Goal: Ask a question

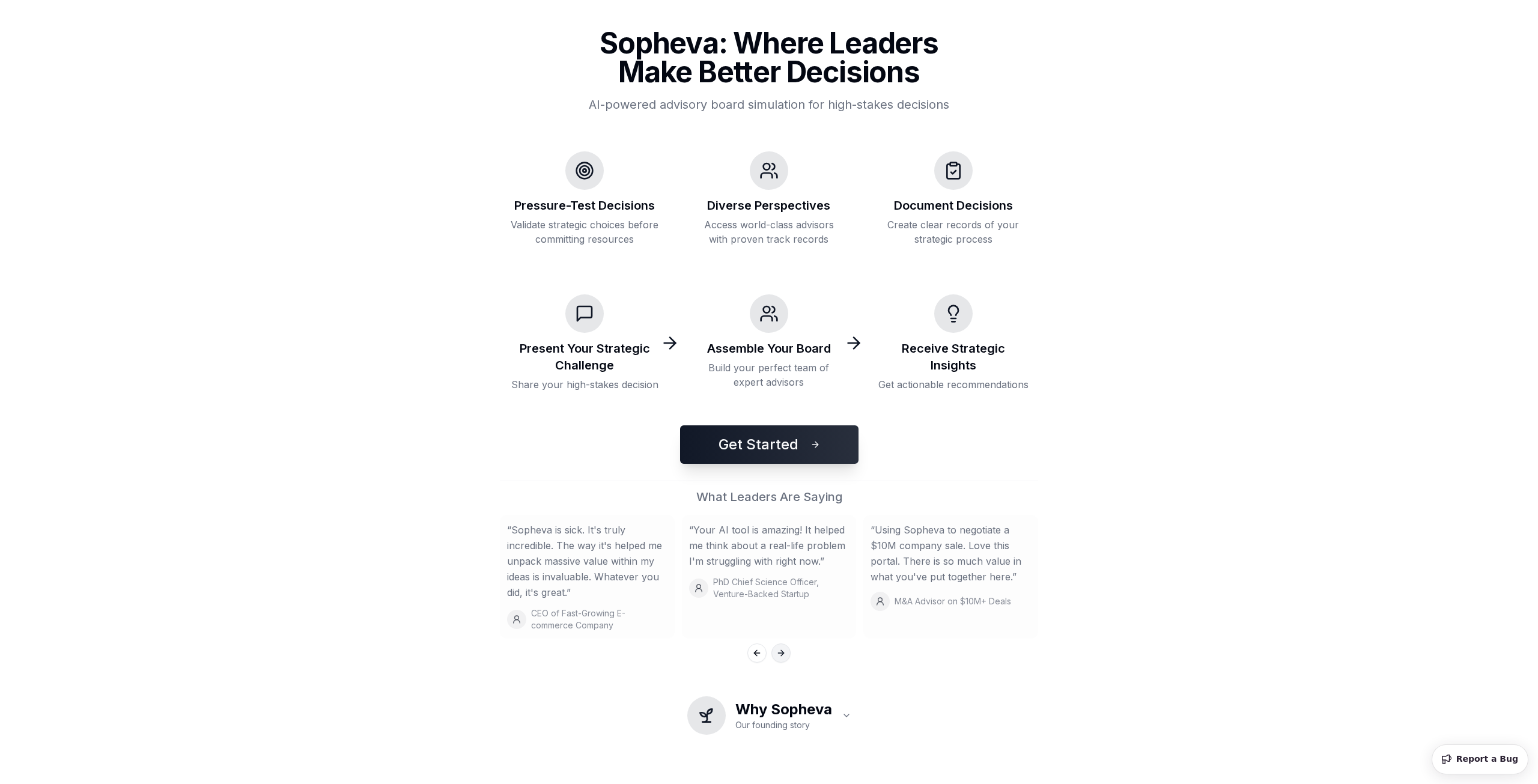
click at [785, 661] on button "Next slide" at bounding box center [781, 653] width 19 height 19
click at [786, 658] on button "Next slide" at bounding box center [781, 653] width 19 height 19
click at [793, 454] on button "Get Started" at bounding box center [769, 445] width 179 height 38
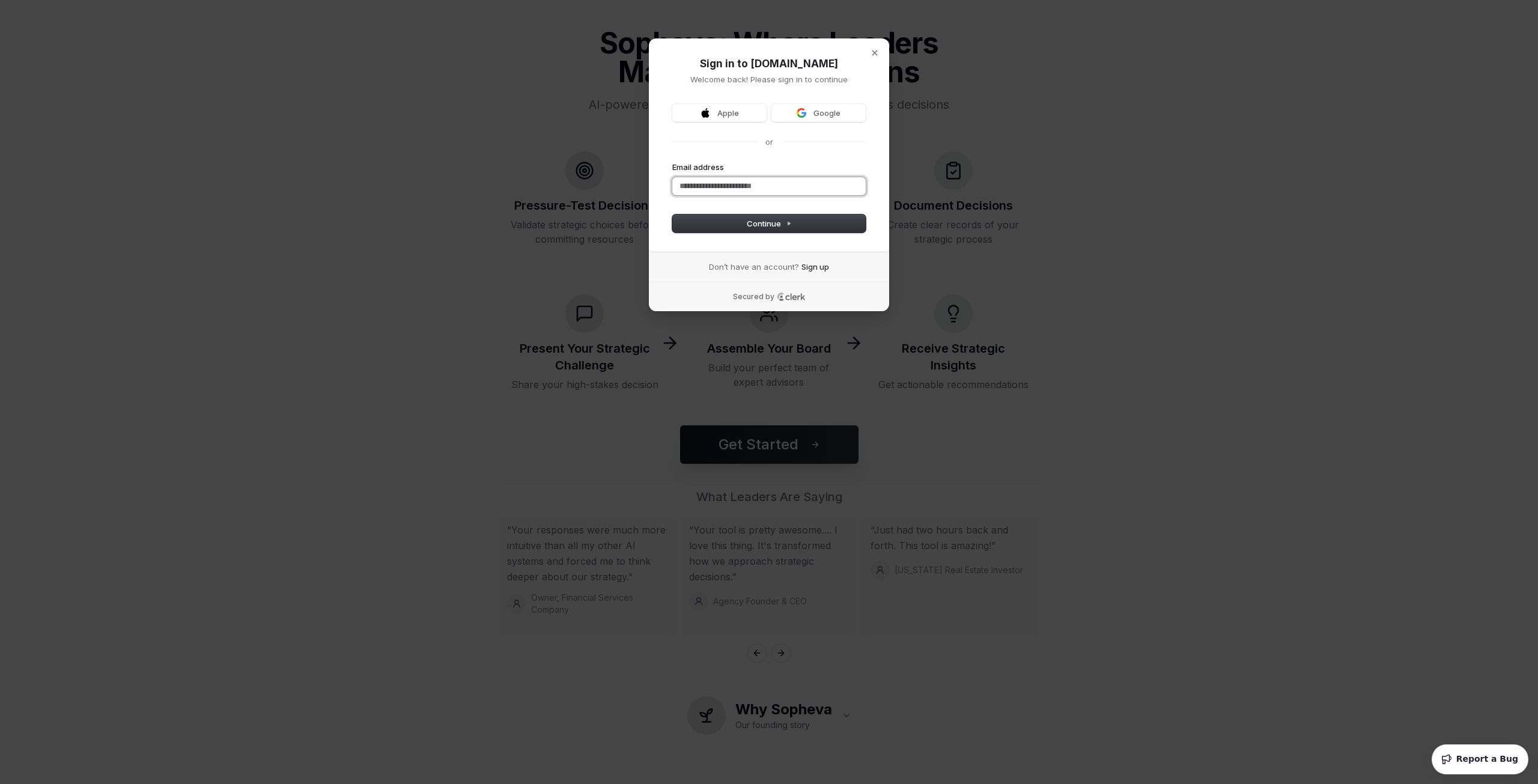
click at [761, 192] on input "Email address" at bounding box center [769, 186] width 193 height 18
drag, startPoint x: 793, startPoint y: 186, endPoint x: 735, endPoint y: 174, distance: 59.2
click at [735, 174] on div "**********" at bounding box center [769, 179] width 193 height 34
click at [776, 218] on span "Continue" at bounding box center [769, 223] width 45 height 11
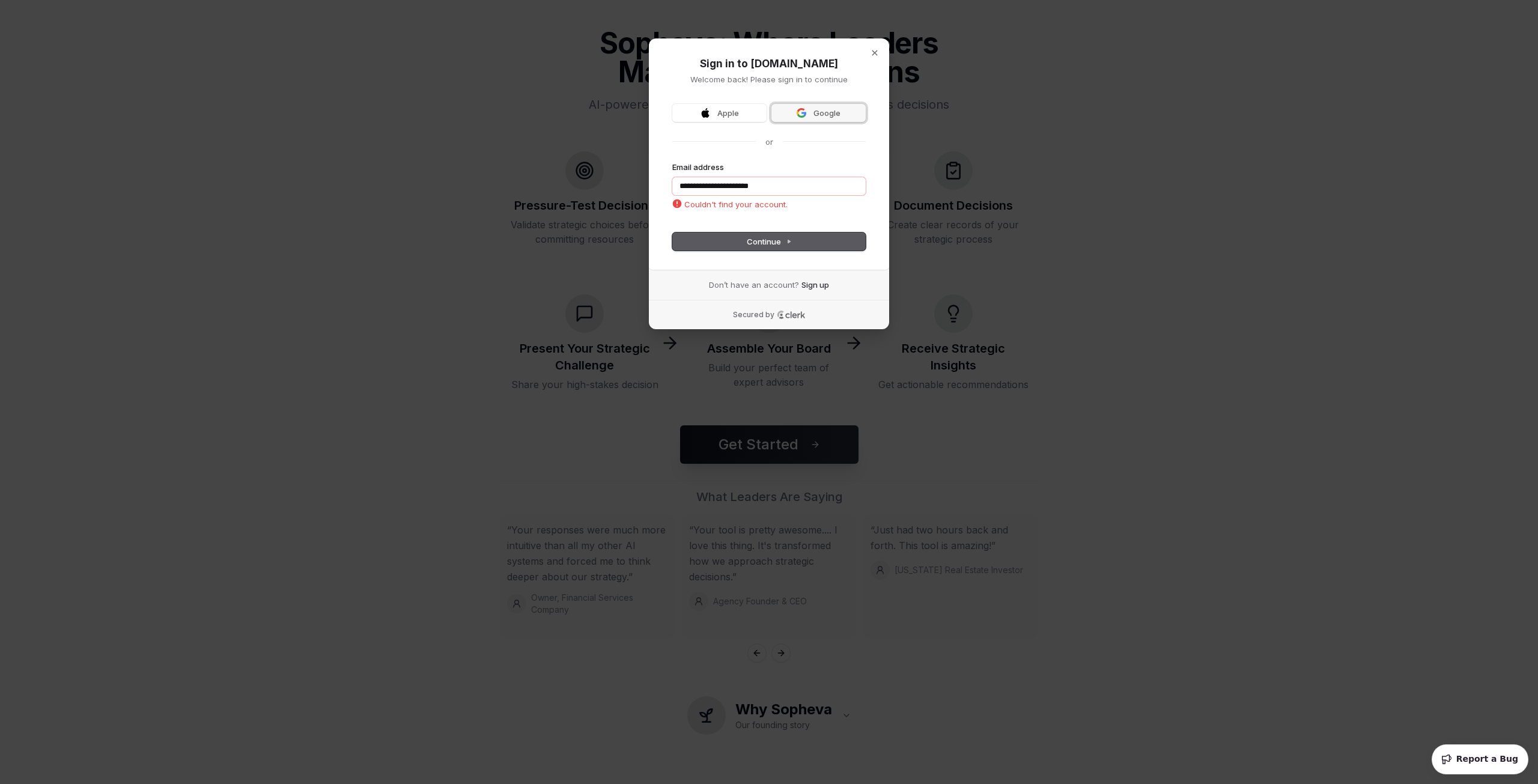
click at [828, 113] on span "Google" at bounding box center [827, 112] width 27 height 11
type input "**********"
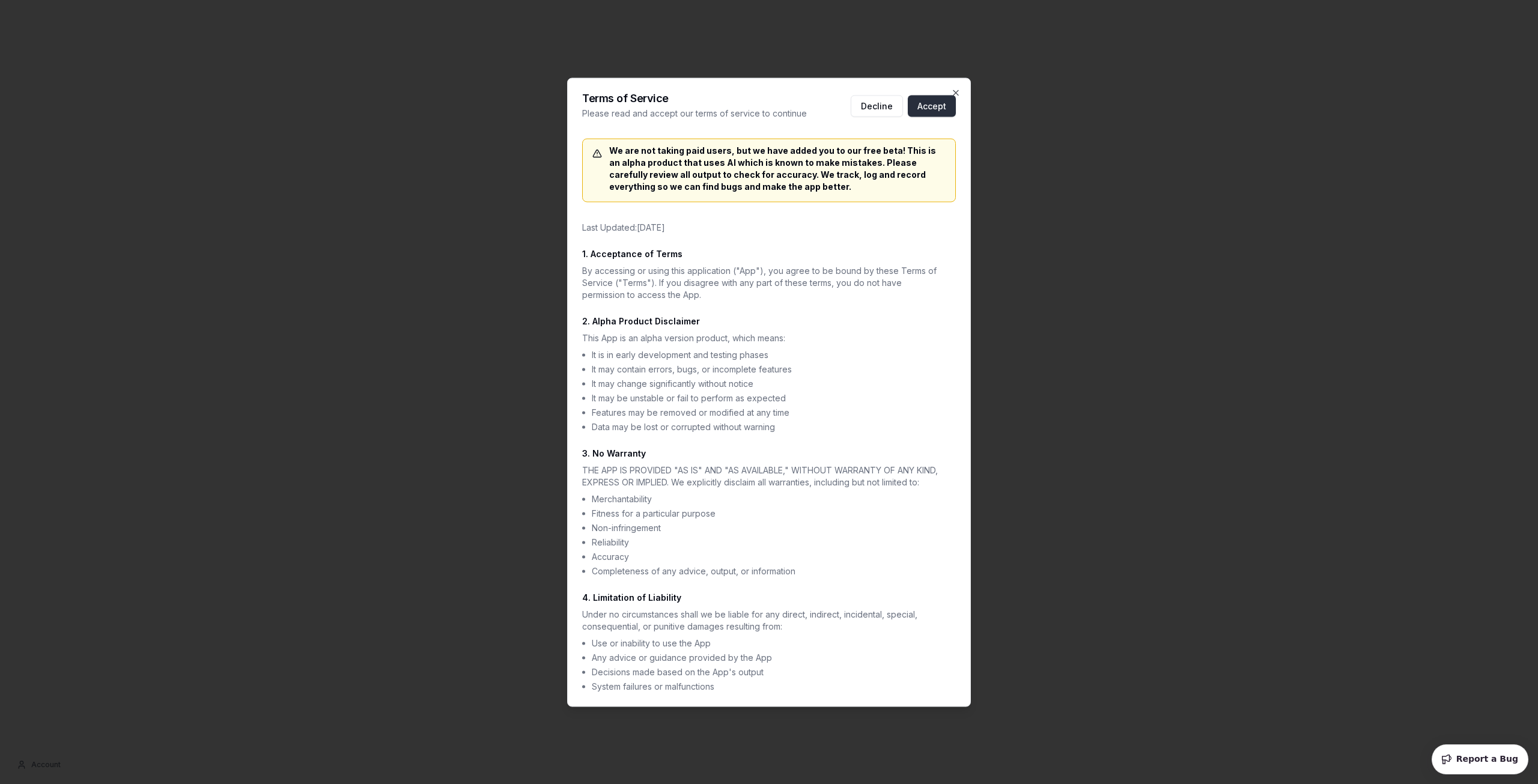
click at [929, 113] on button "Accept" at bounding box center [932, 106] width 48 height 22
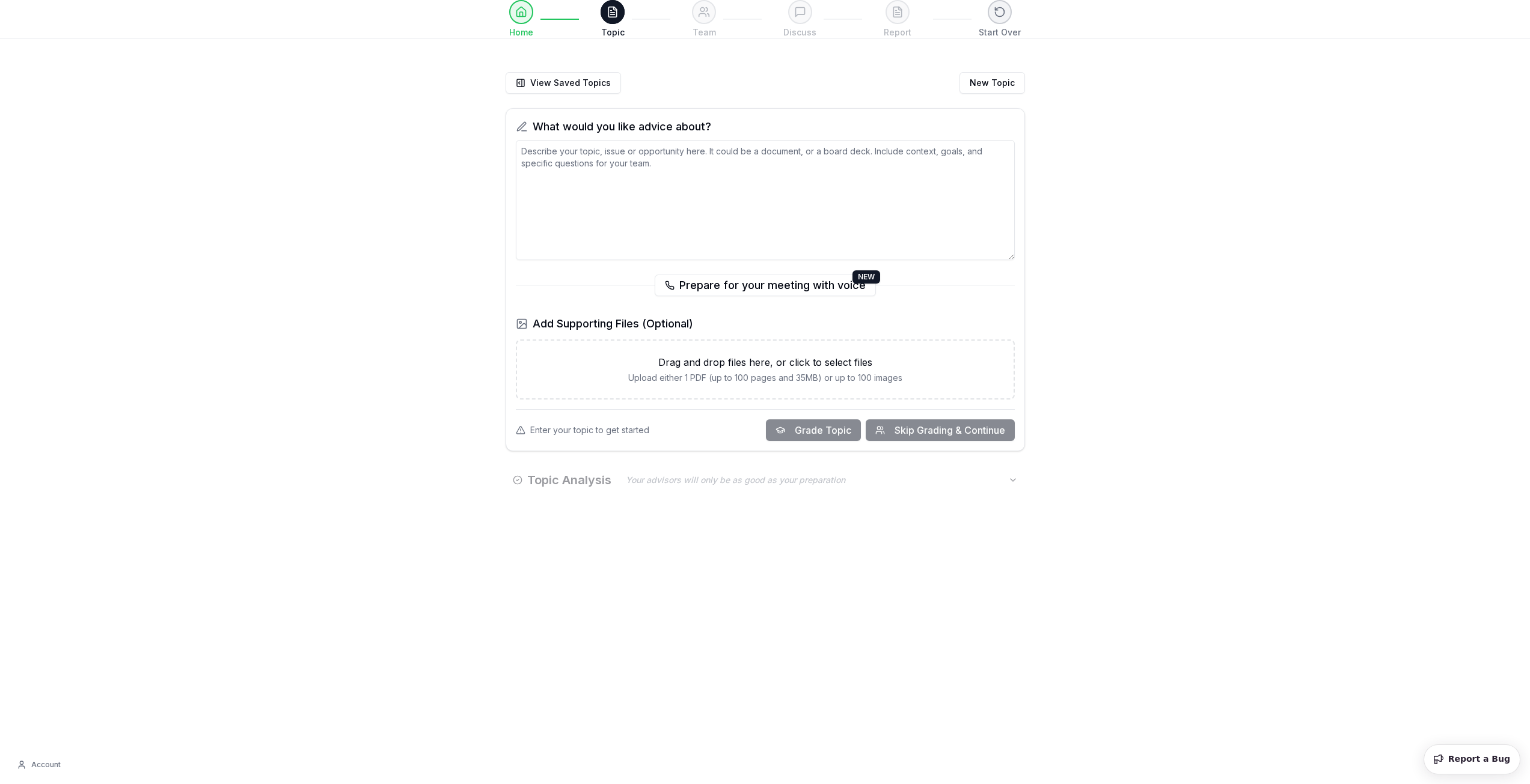
click at [611, 222] on textarea at bounding box center [765, 200] width 499 height 120
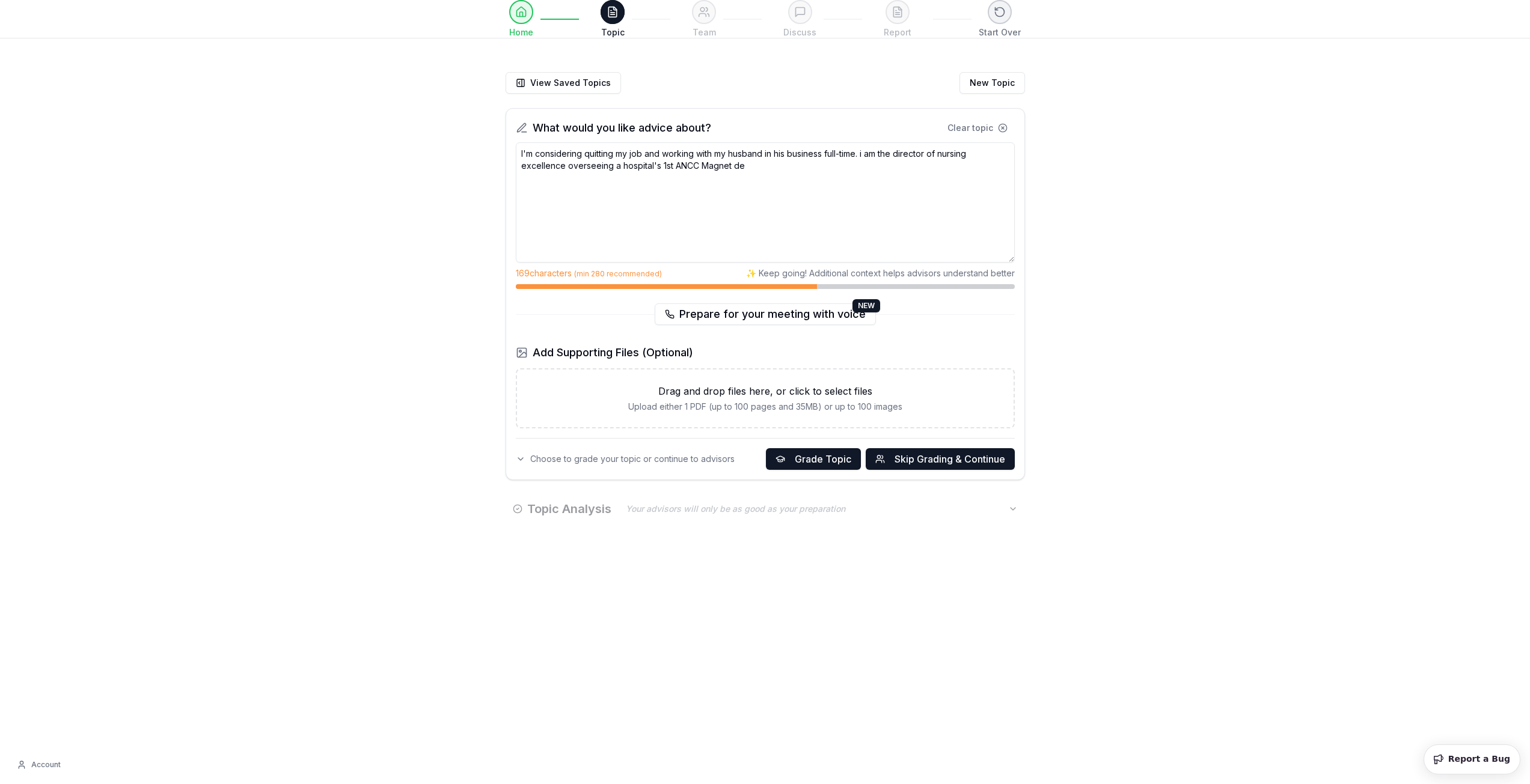
click at [795, 179] on textarea "I'm considering quitting my job and working with my husband in his business ful…" at bounding box center [765, 203] width 499 height 120
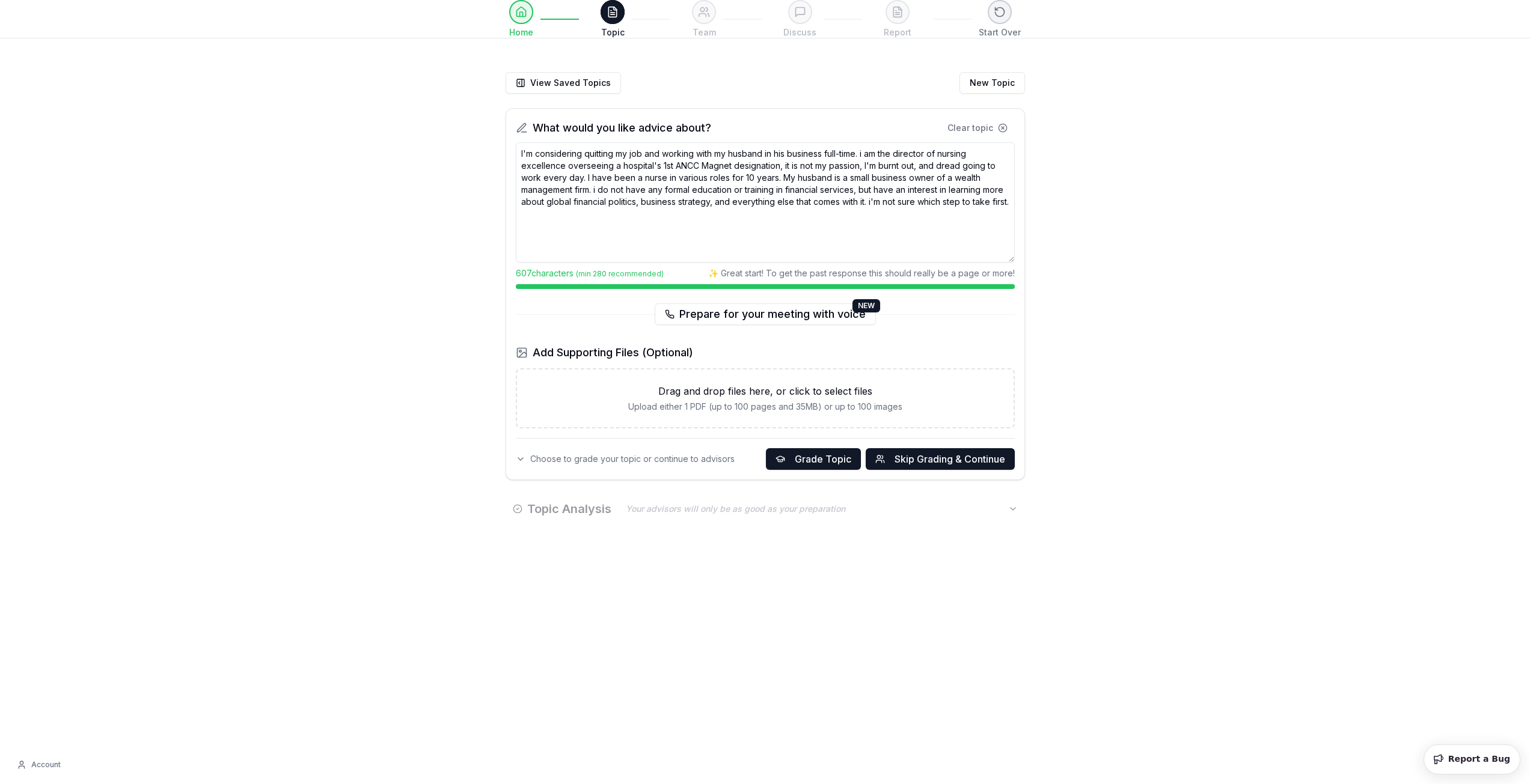
click at [524, 460] on icon at bounding box center [520, 459] width 10 height 10
click at [532, 457] on span "Choose to grade your topic or continue to advisors" at bounding box center [632, 459] width 204 height 12
click at [827, 459] on span "Grade Topic" at bounding box center [823, 459] width 56 height 14
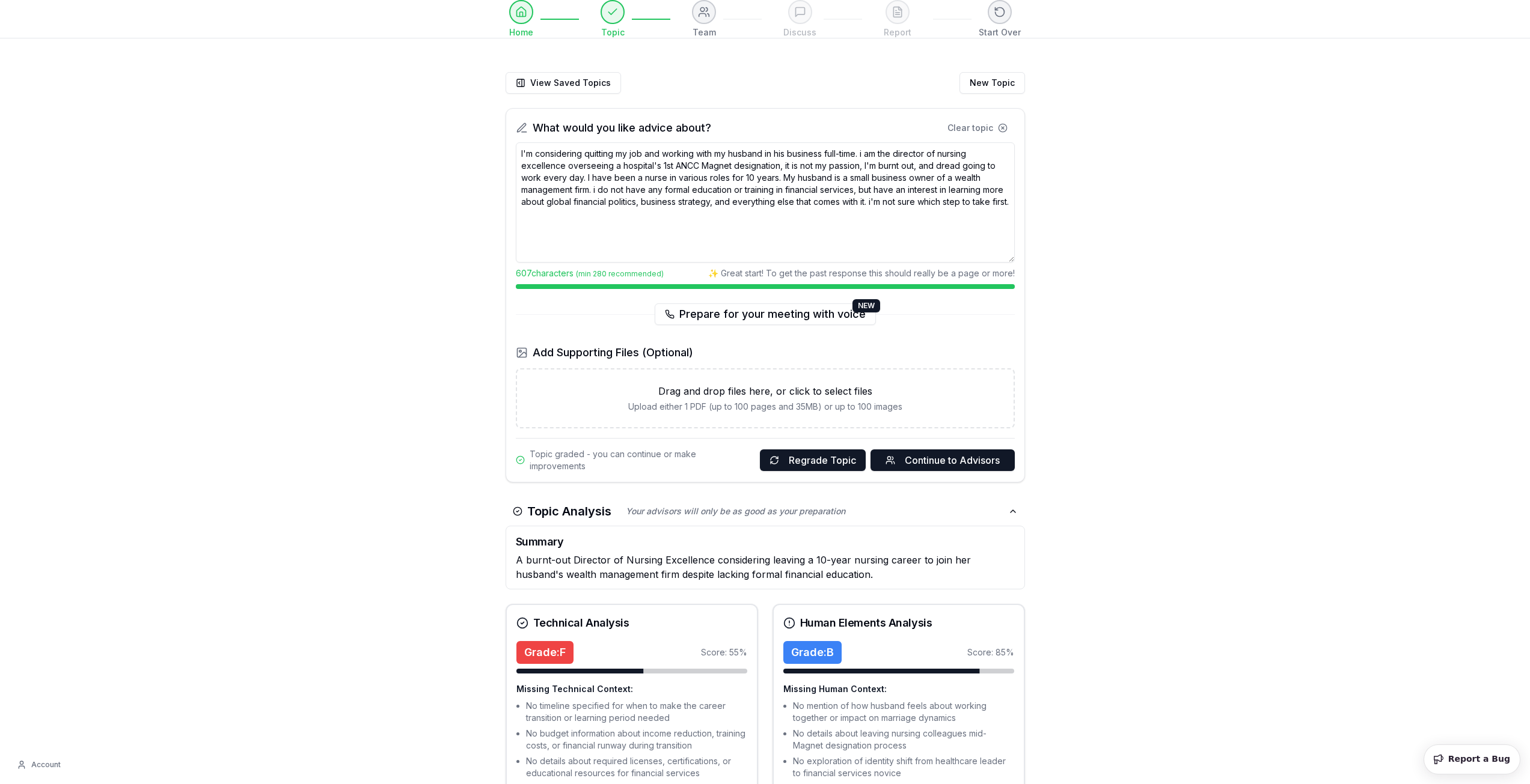
click at [602, 222] on textarea "I'm considering quitting my job and working with my husband in his business ful…" at bounding box center [765, 203] width 499 height 120
type textarea "I'm considering quitting my job and working with my husband in his business ful…"
click at [828, 457] on span "Regrade Topic" at bounding box center [822, 460] width 67 height 14
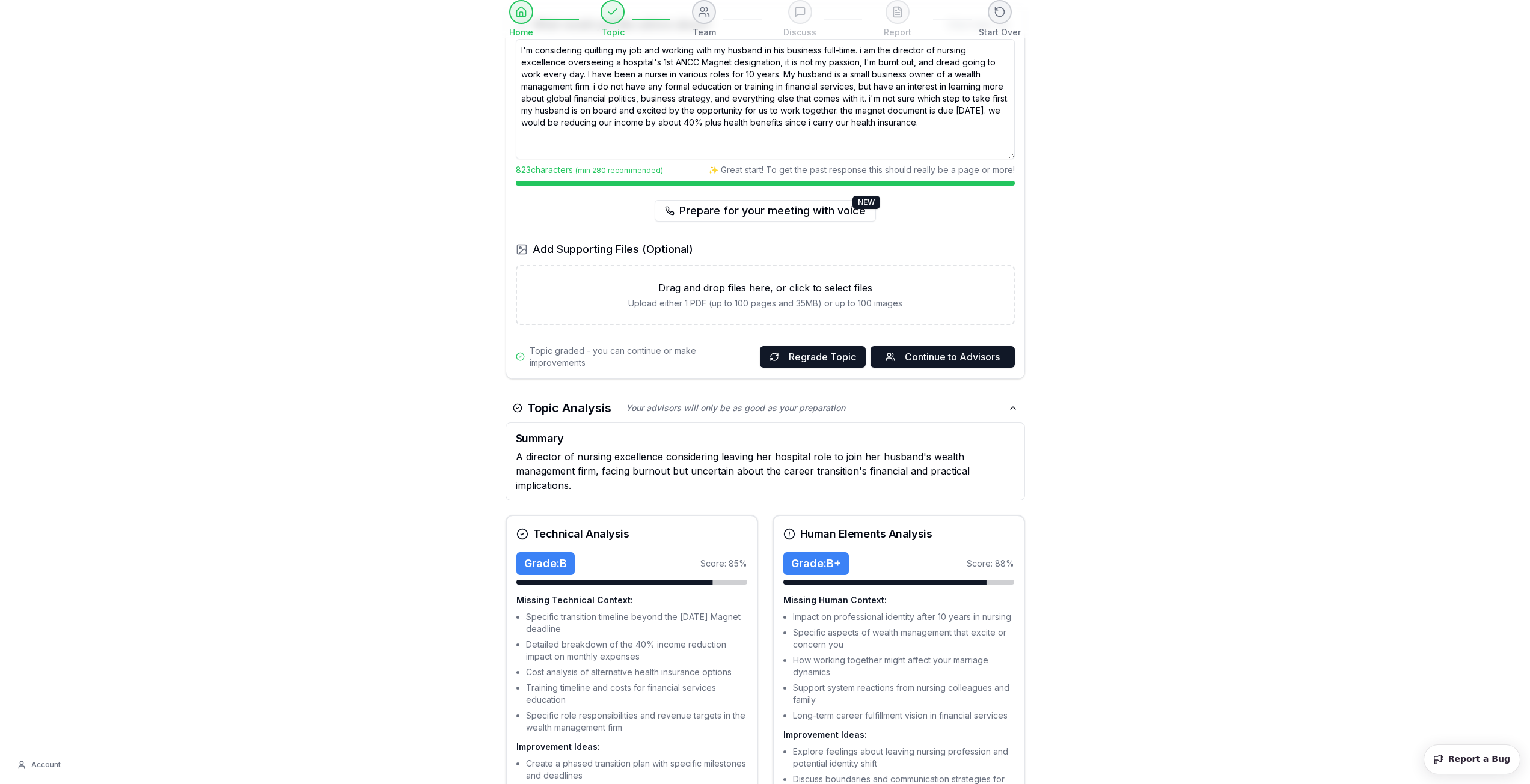
scroll to position [94, 0]
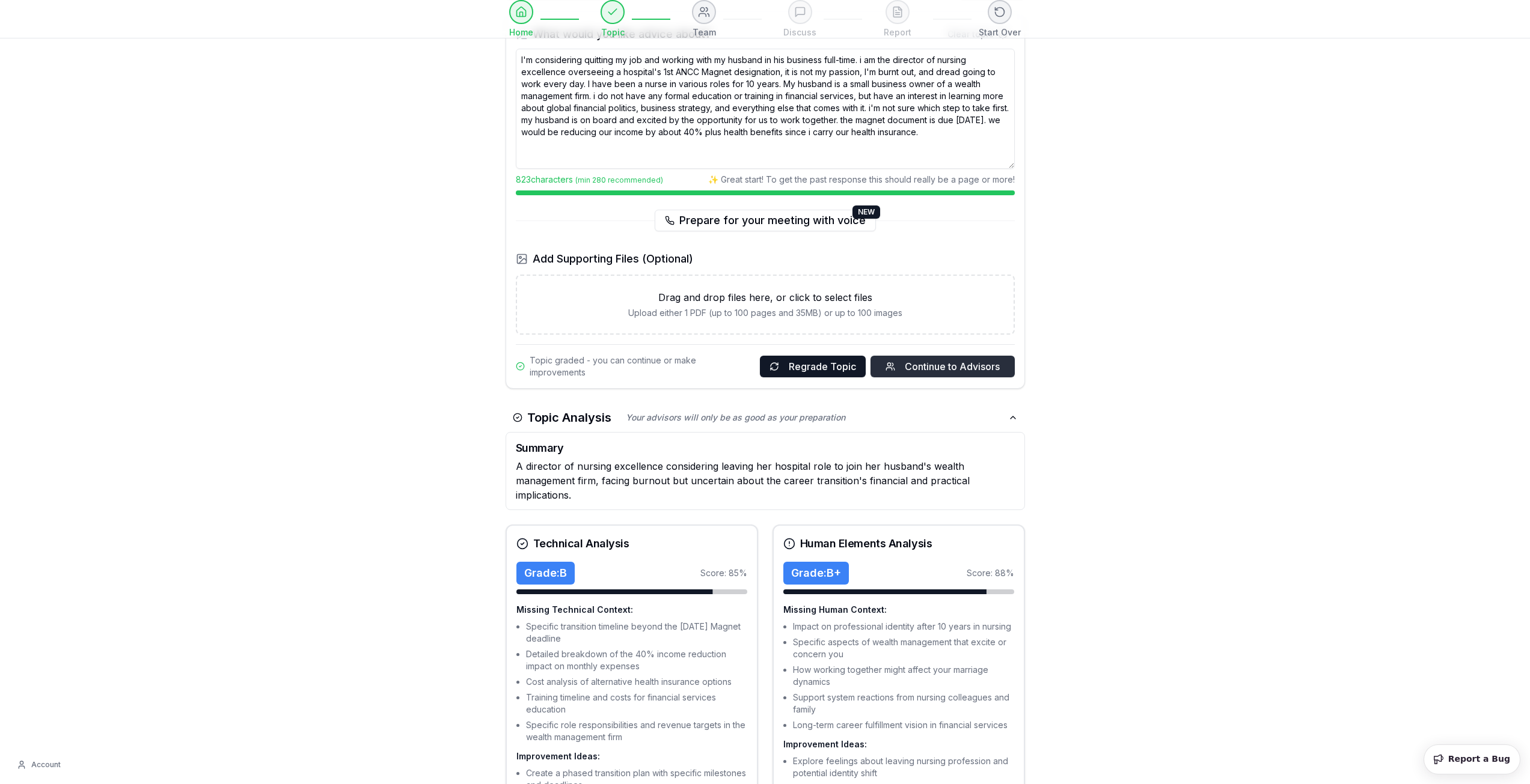
click at [980, 370] on span "Continue to Advisors" at bounding box center [952, 366] width 95 height 14
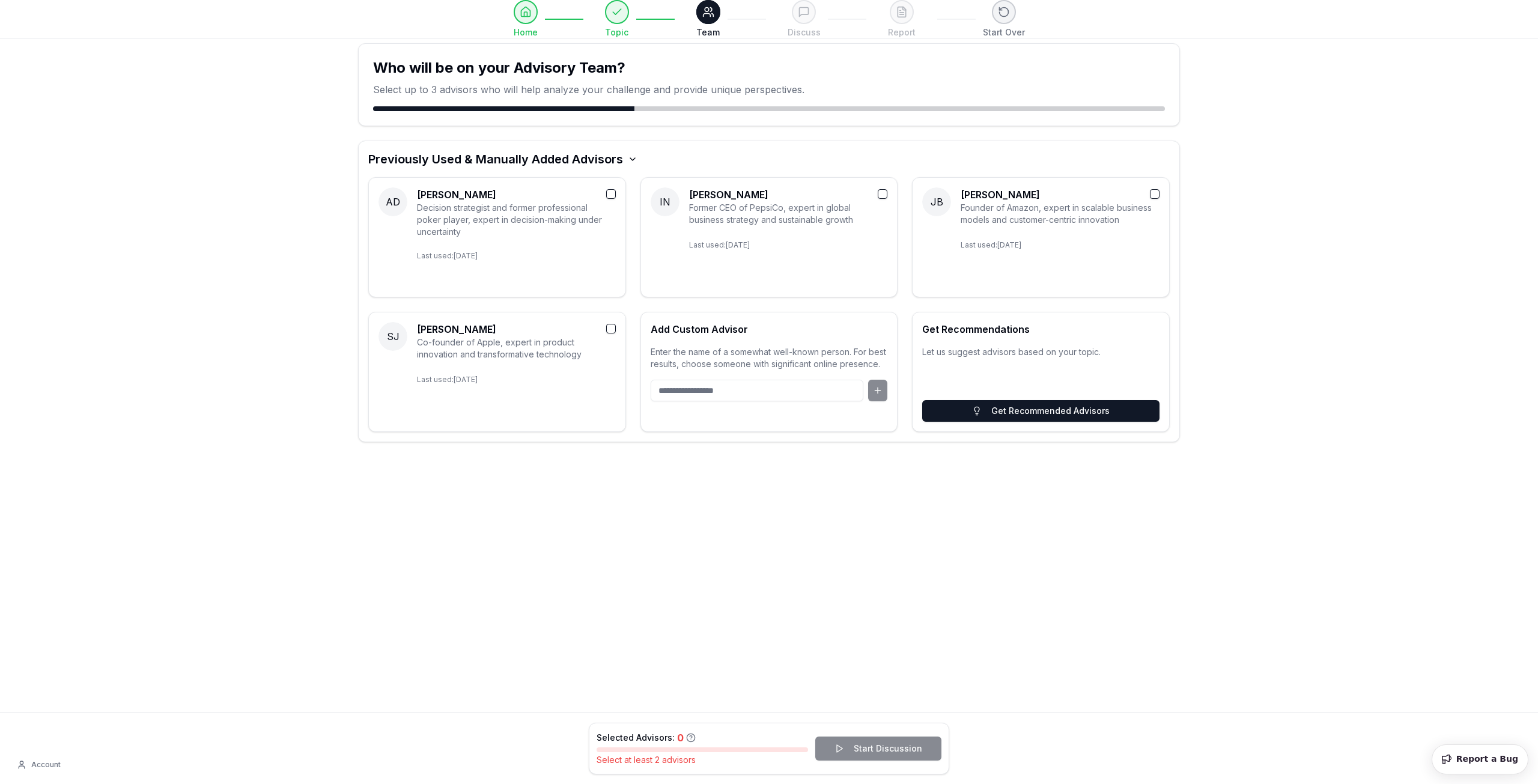
click at [642, 165] on div "Previously Used & Manually Added Advisors" at bounding box center [769, 159] width 802 height 17
click at [635, 160] on icon "button" at bounding box center [632, 159] width 5 height 2
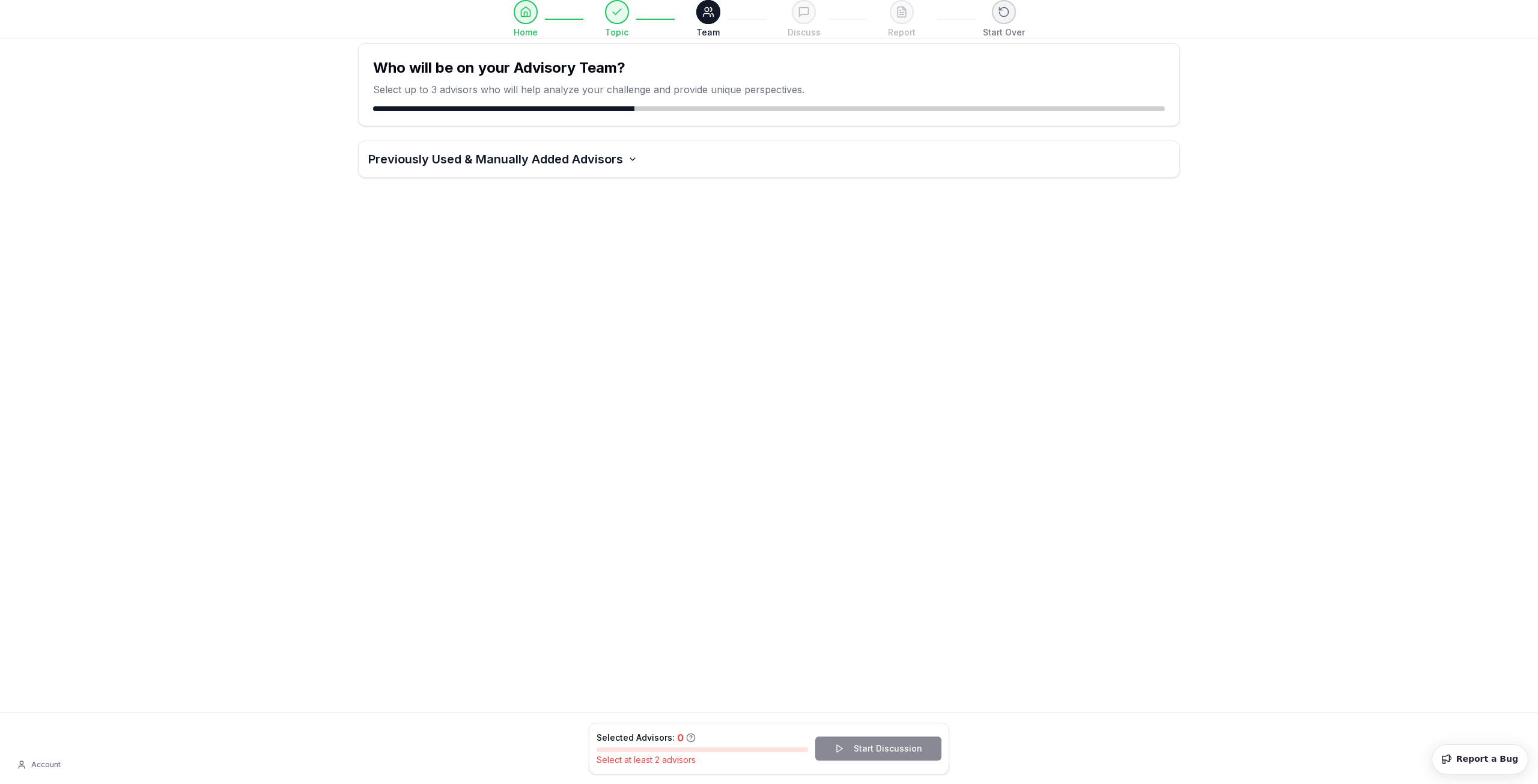
click at [635, 160] on icon "button" at bounding box center [632, 159] width 5 height 2
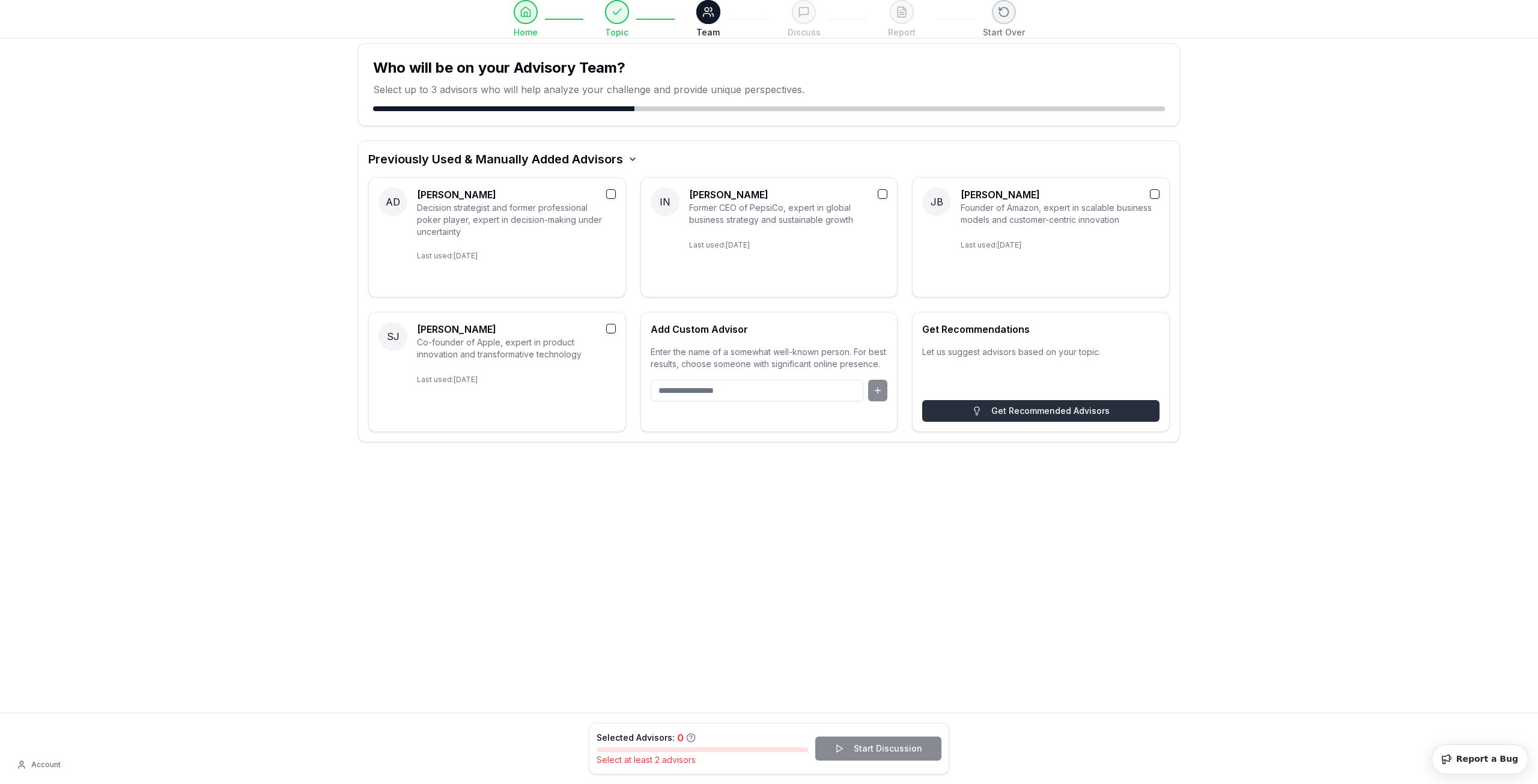
click at [1021, 412] on button "Get Recommended Advisors" at bounding box center [1041, 411] width 237 height 22
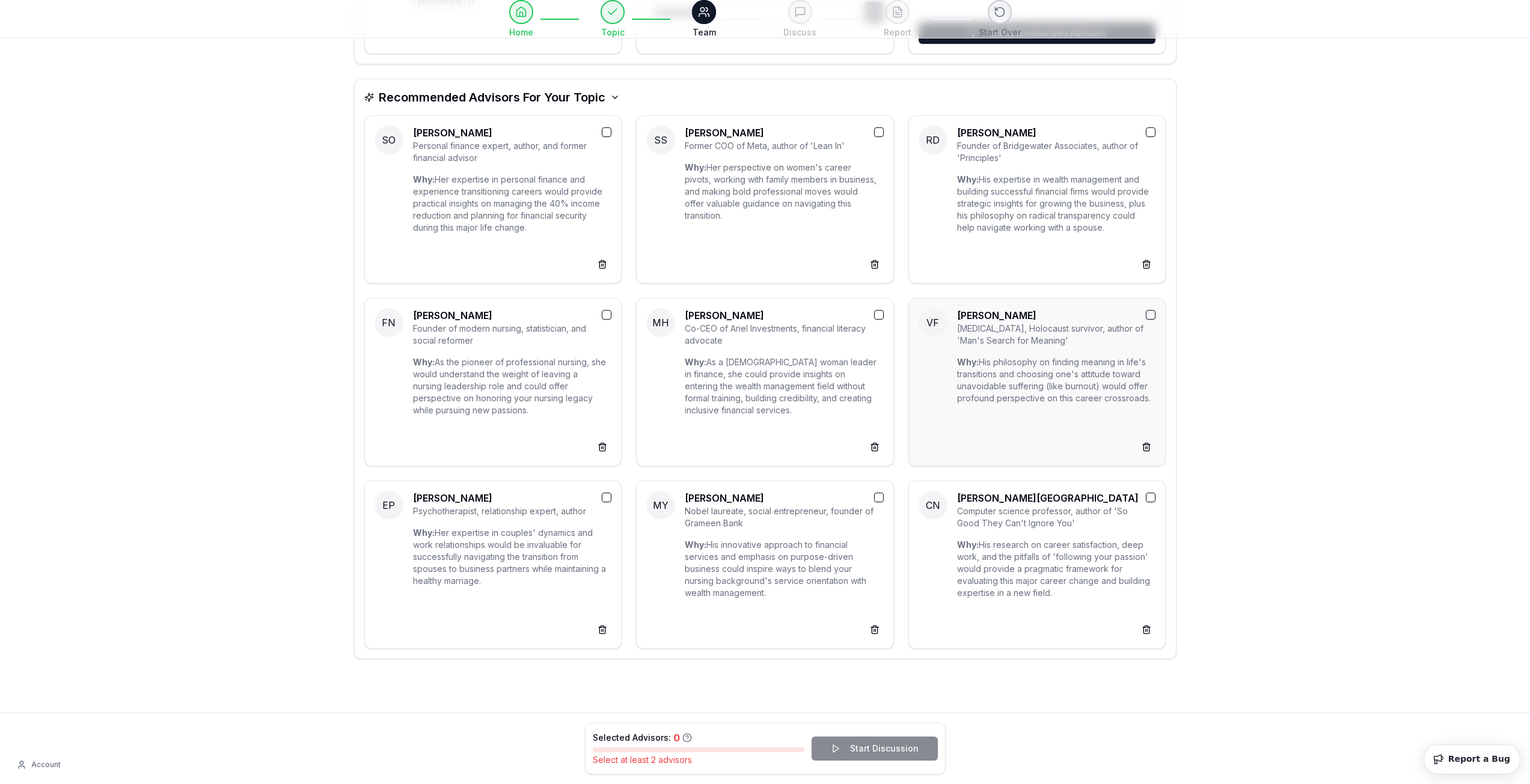
scroll to position [387, 0]
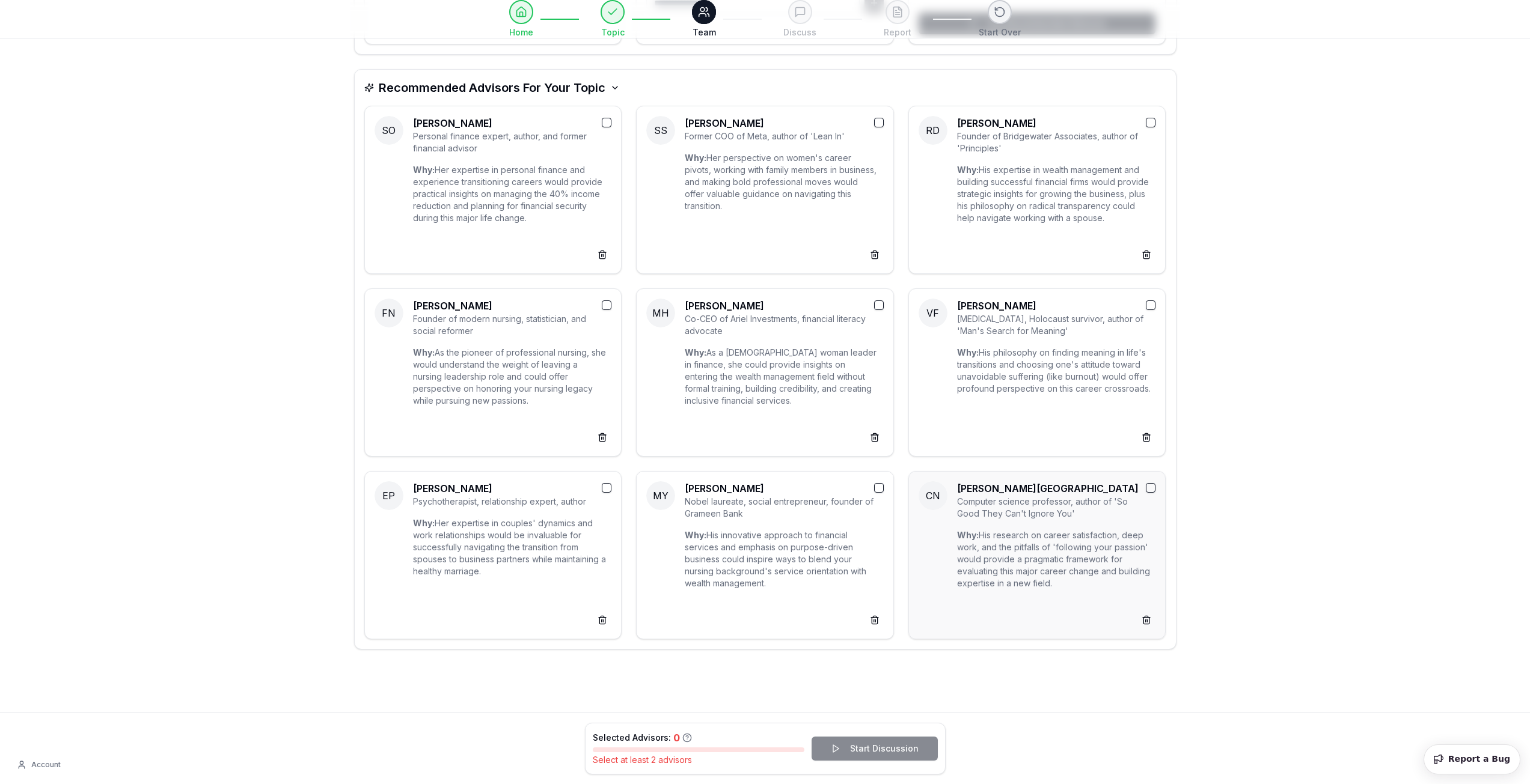
click at [1150, 487] on button "button" at bounding box center [1151, 488] width 10 height 10
click at [880, 306] on button "button" at bounding box center [879, 306] width 10 height 10
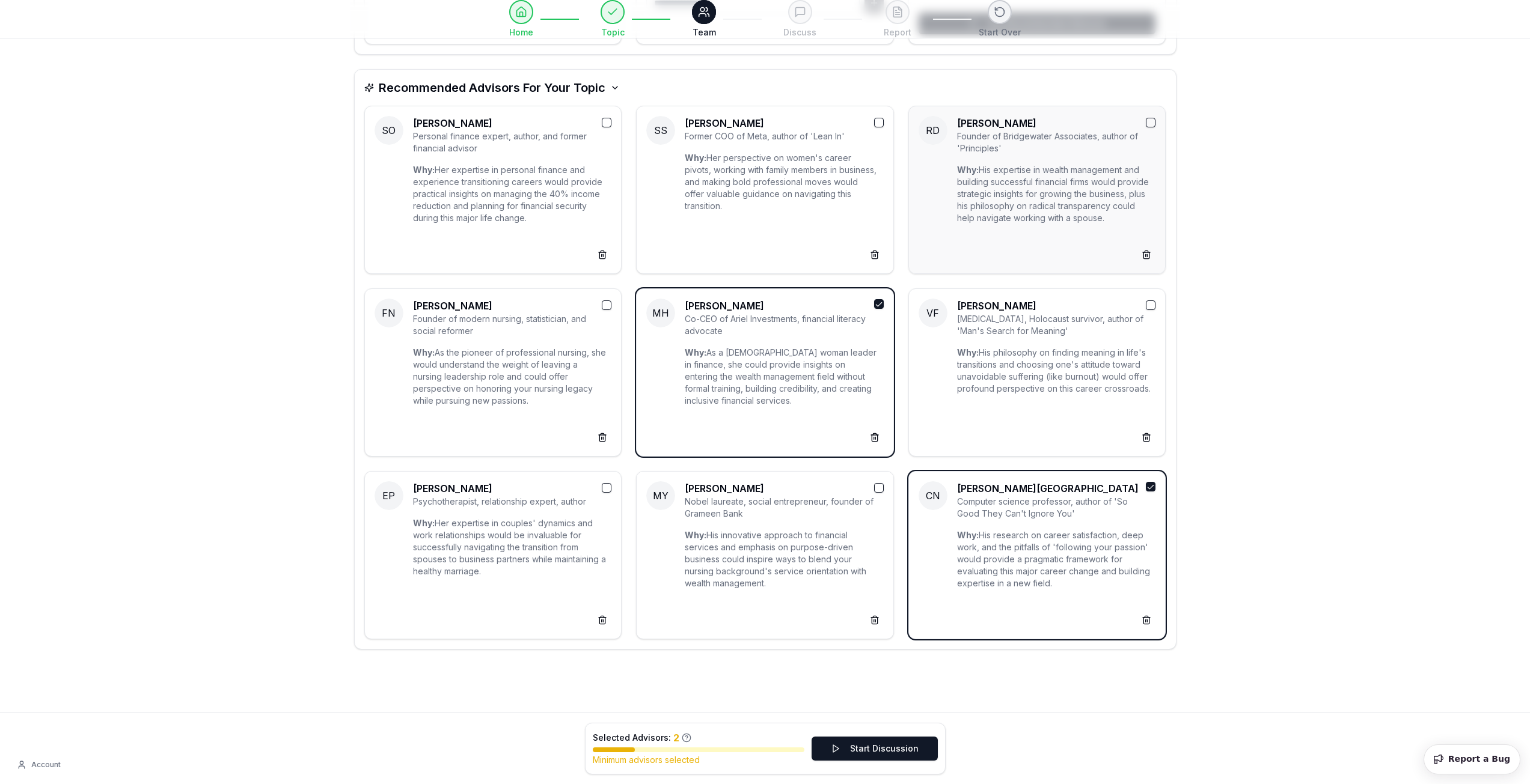
click at [1152, 121] on button "button" at bounding box center [1151, 123] width 10 height 10
click at [610, 485] on button "button" at bounding box center [606, 488] width 10 height 10
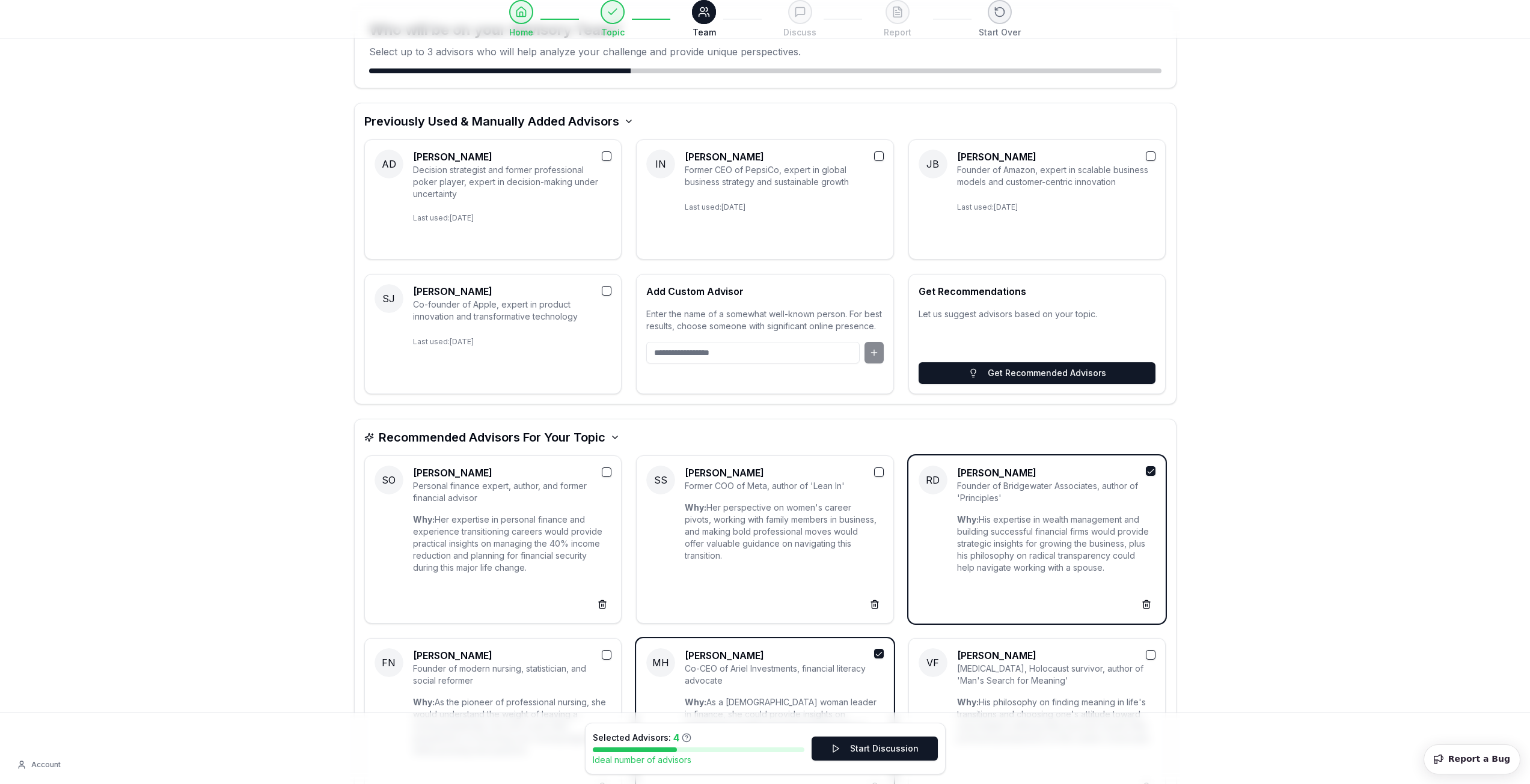
scroll to position [27, 0]
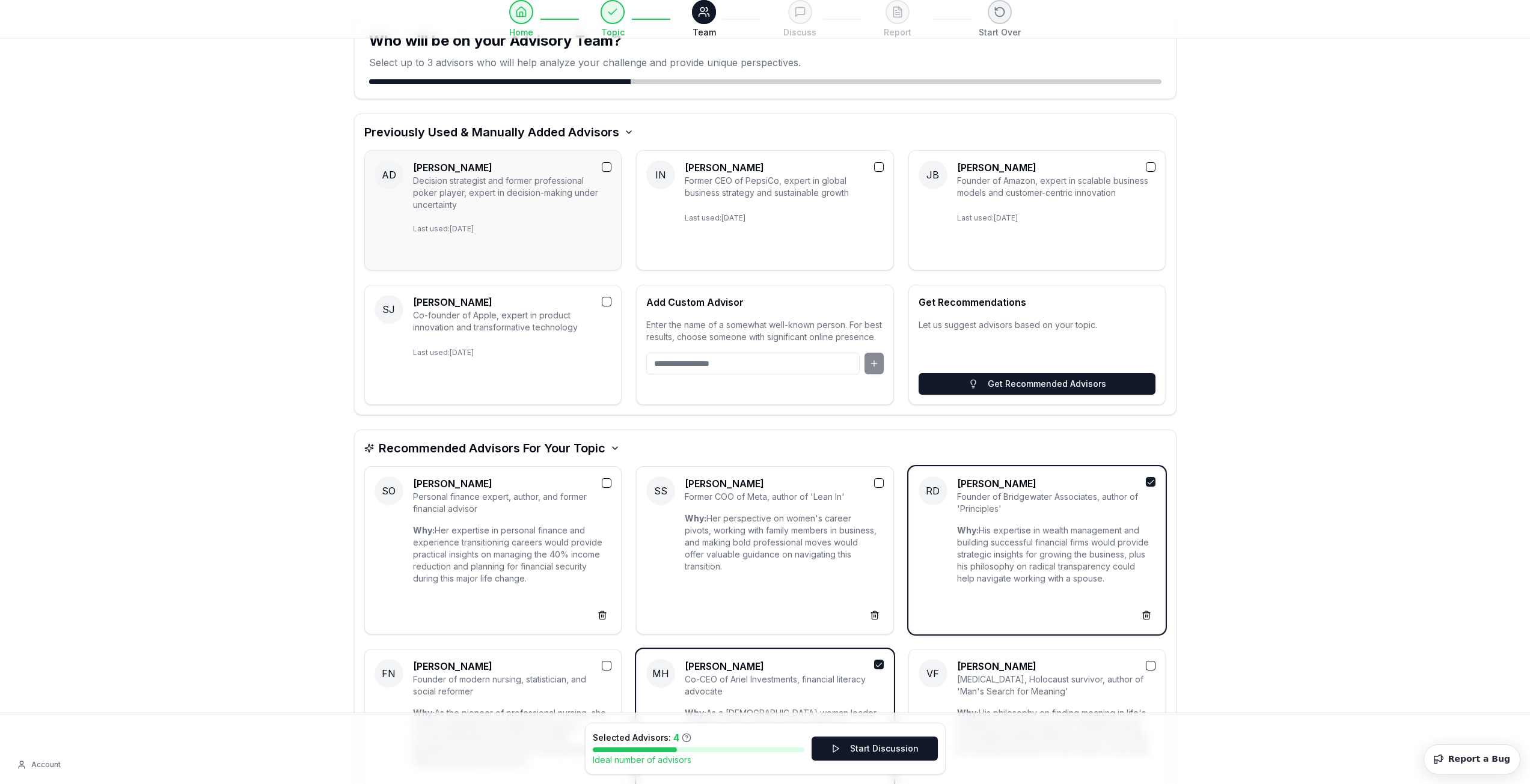
click at [607, 169] on button "button" at bounding box center [606, 167] width 10 height 10
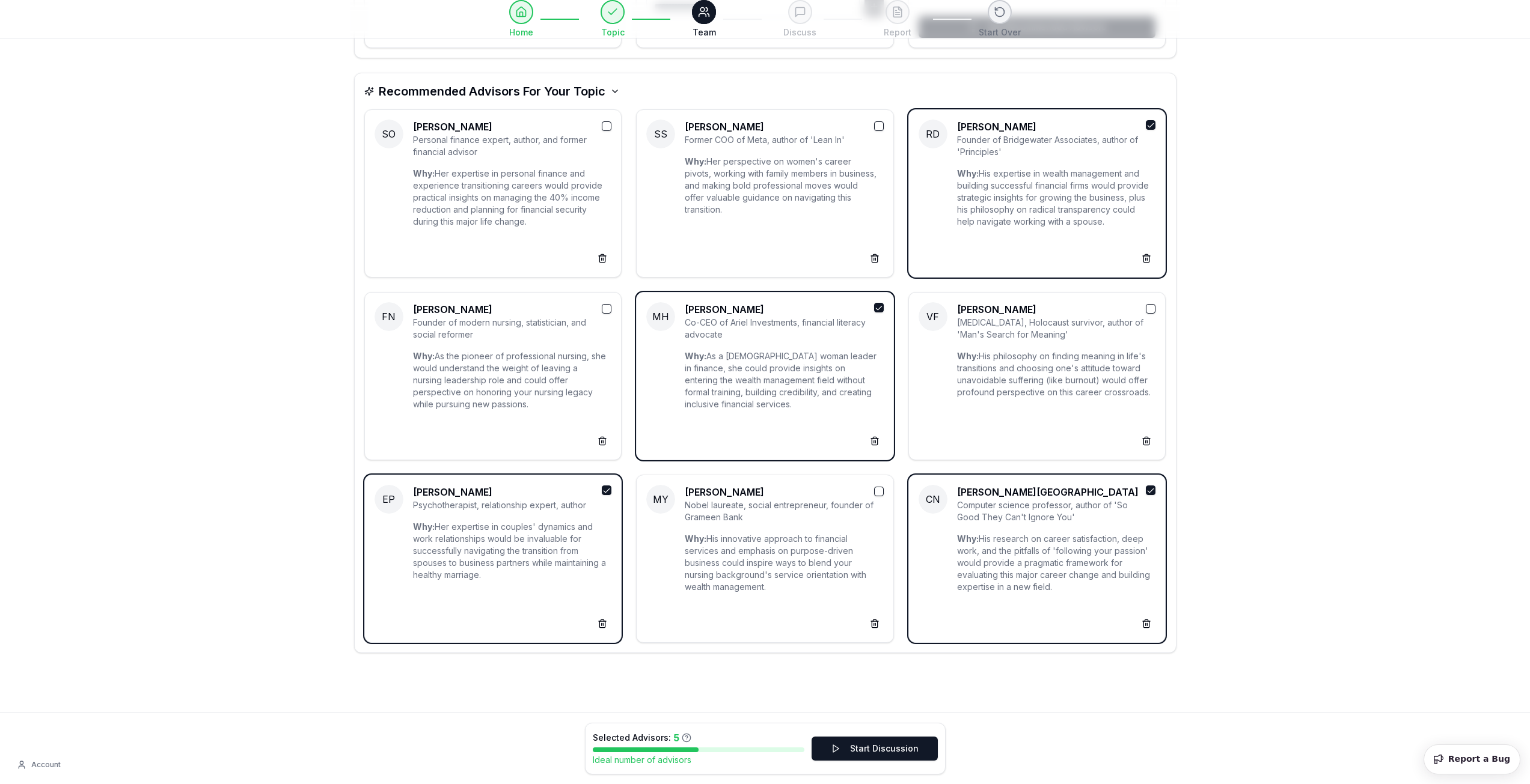
scroll to position [387, 0]
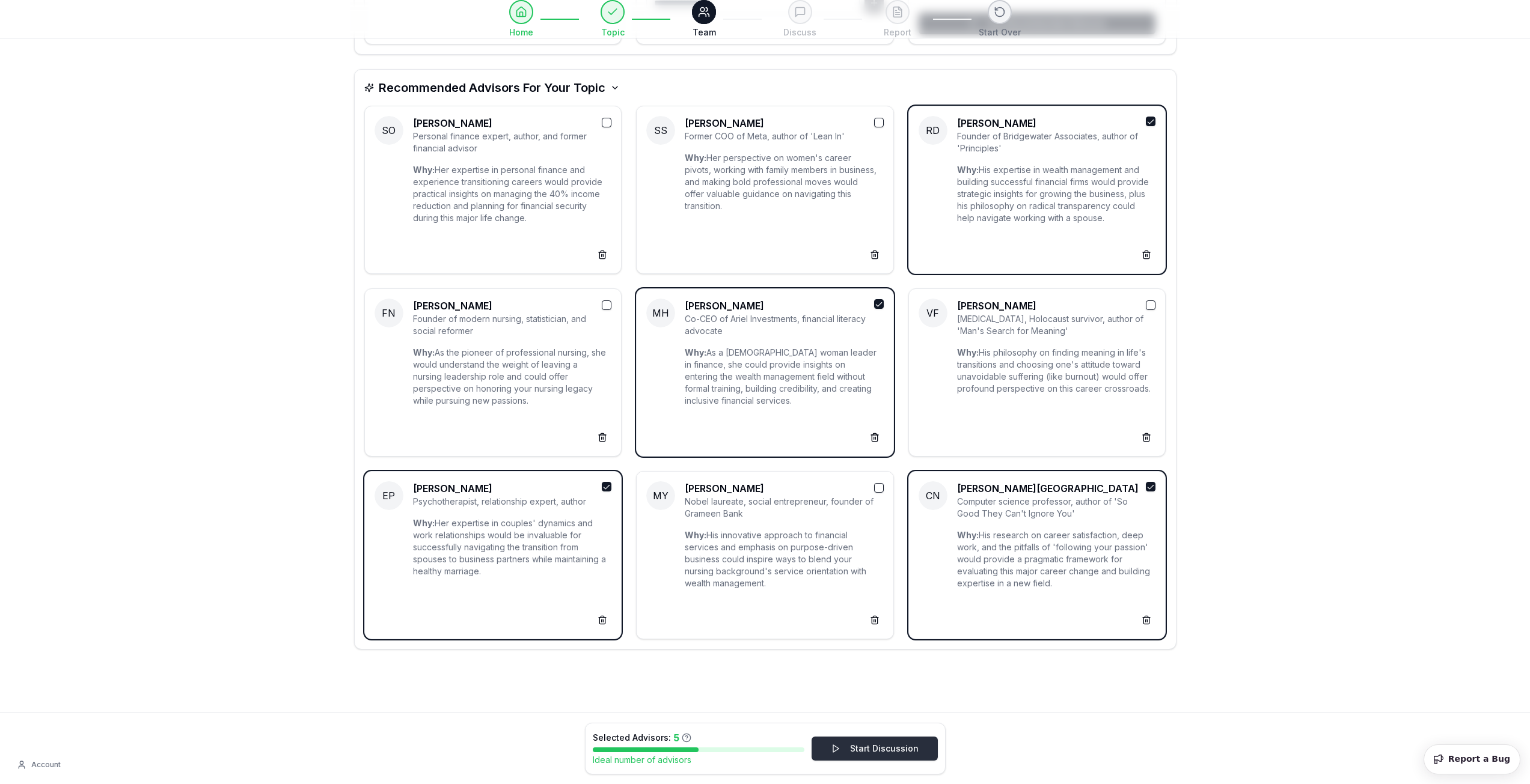
click at [868, 747] on button "Start Discussion" at bounding box center [874, 749] width 126 height 24
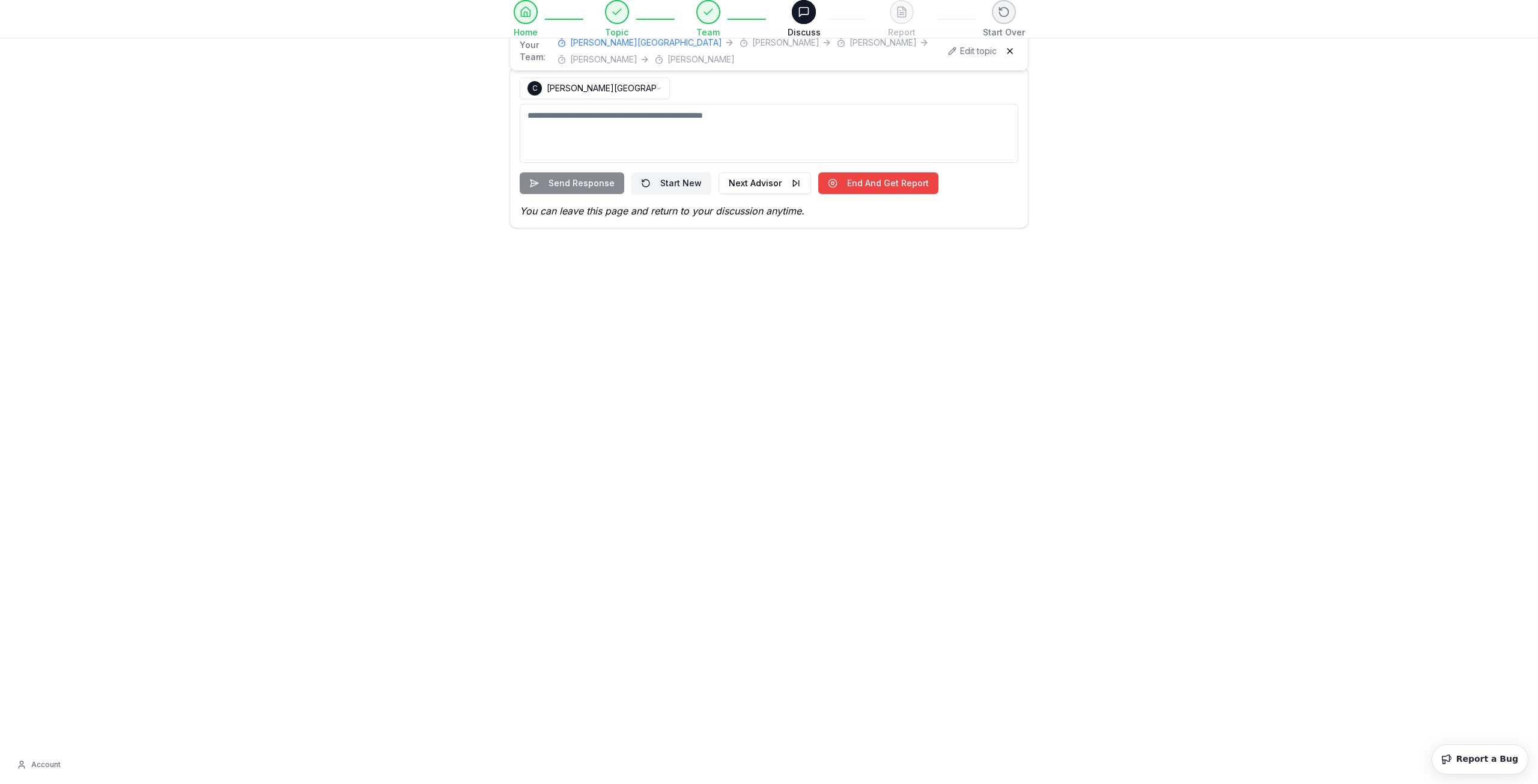
click at [606, 115] on textarea at bounding box center [769, 133] width 499 height 59
click at [1050, 171] on div "**********" at bounding box center [769, 119] width 1538 height 238
click at [651, 90] on html "**********" at bounding box center [769, 392] width 1538 height 784
click at [596, 131] on textarea at bounding box center [769, 133] width 499 height 59
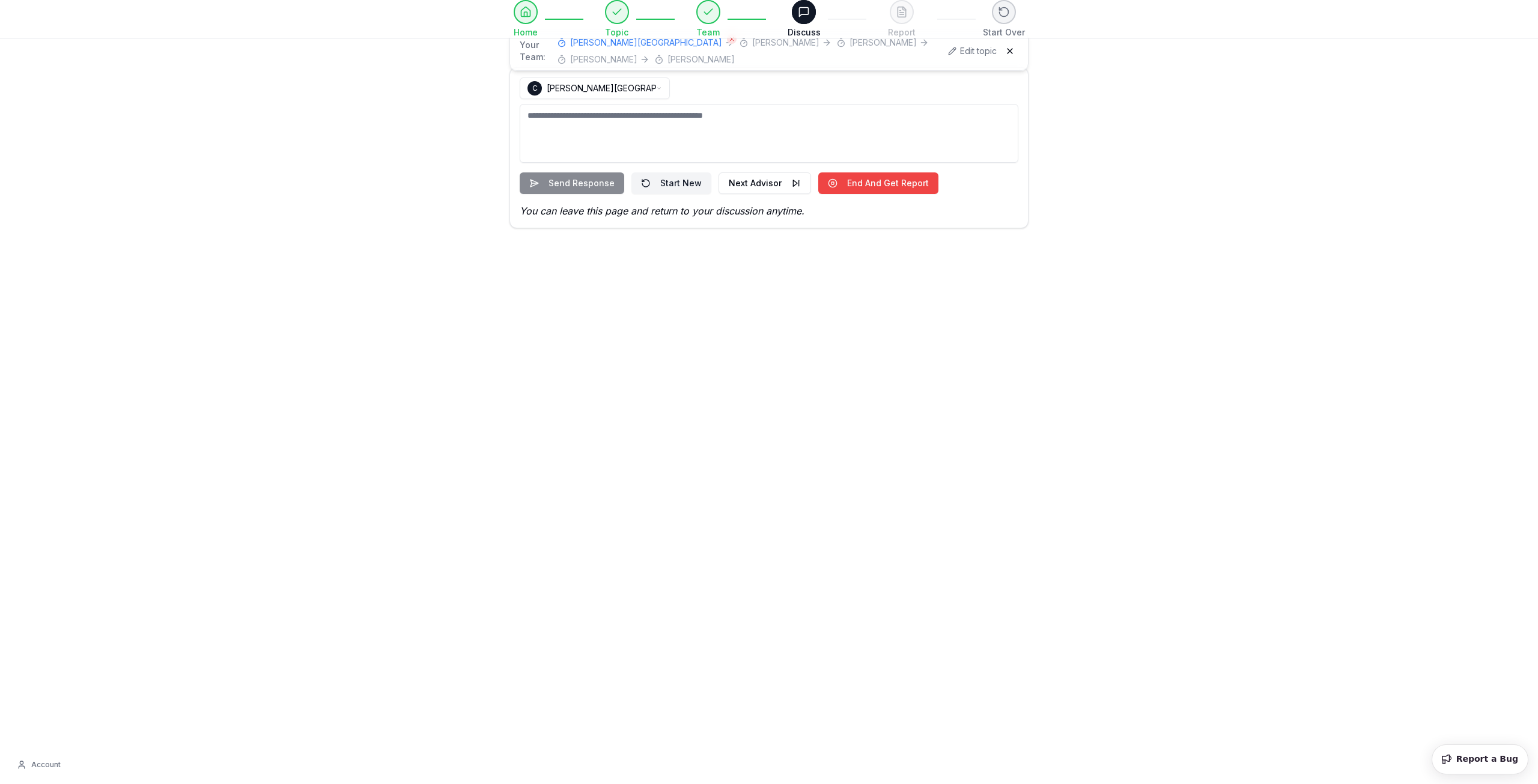
click at [604, 47] on span "Cal Newport" at bounding box center [646, 42] width 152 height 12
click at [675, 124] on textarea at bounding box center [769, 133] width 499 height 59
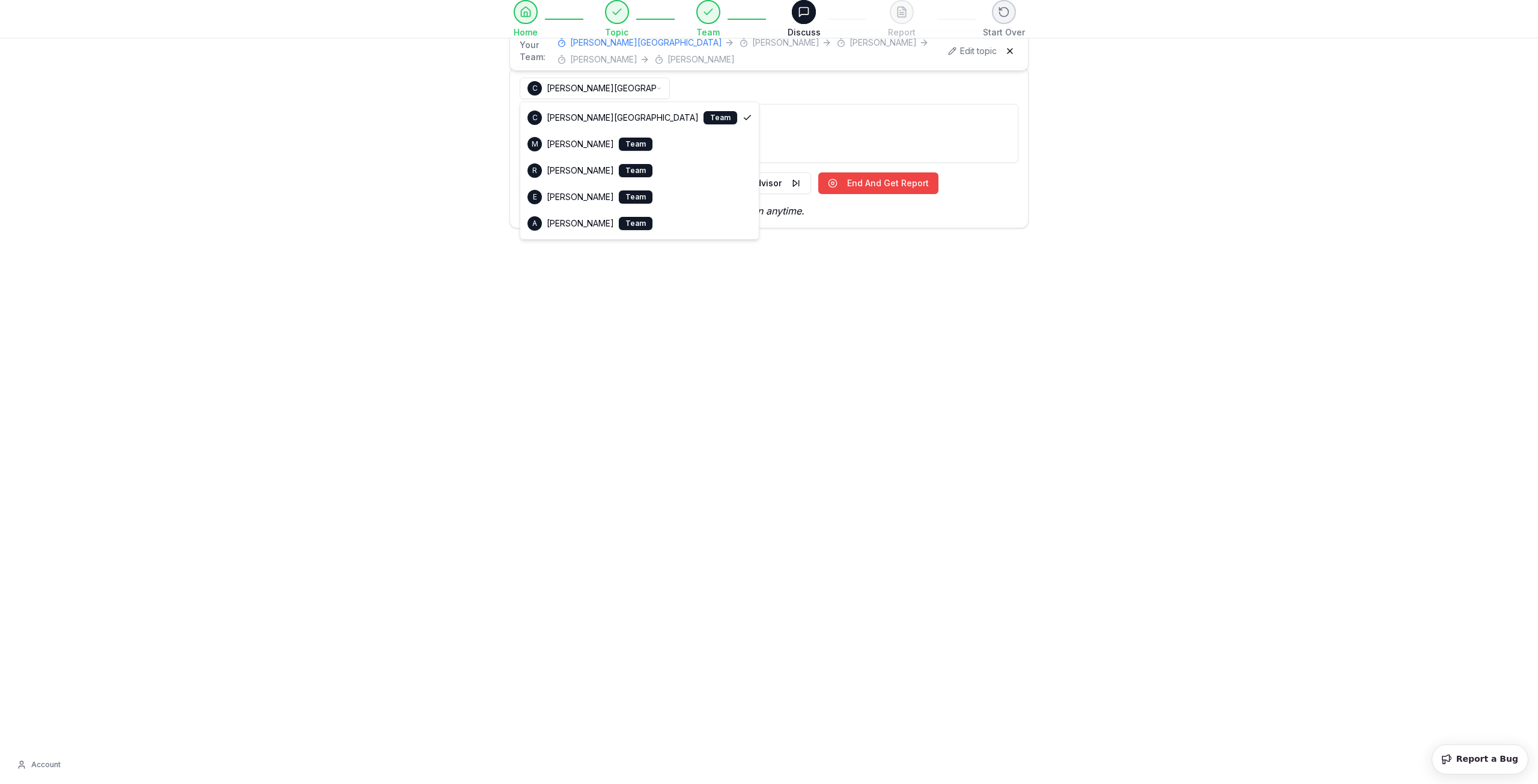
click at [654, 85] on html "**********" at bounding box center [769, 392] width 1538 height 784
click at [656, 89] on html "**********" at bounding box center [769, 392] width 1538 height 784
select select "**********"
drag, startPoint x: 579, startPoint y: 220, endPoint x: 584, endPoint y: 142, distance: 78.2
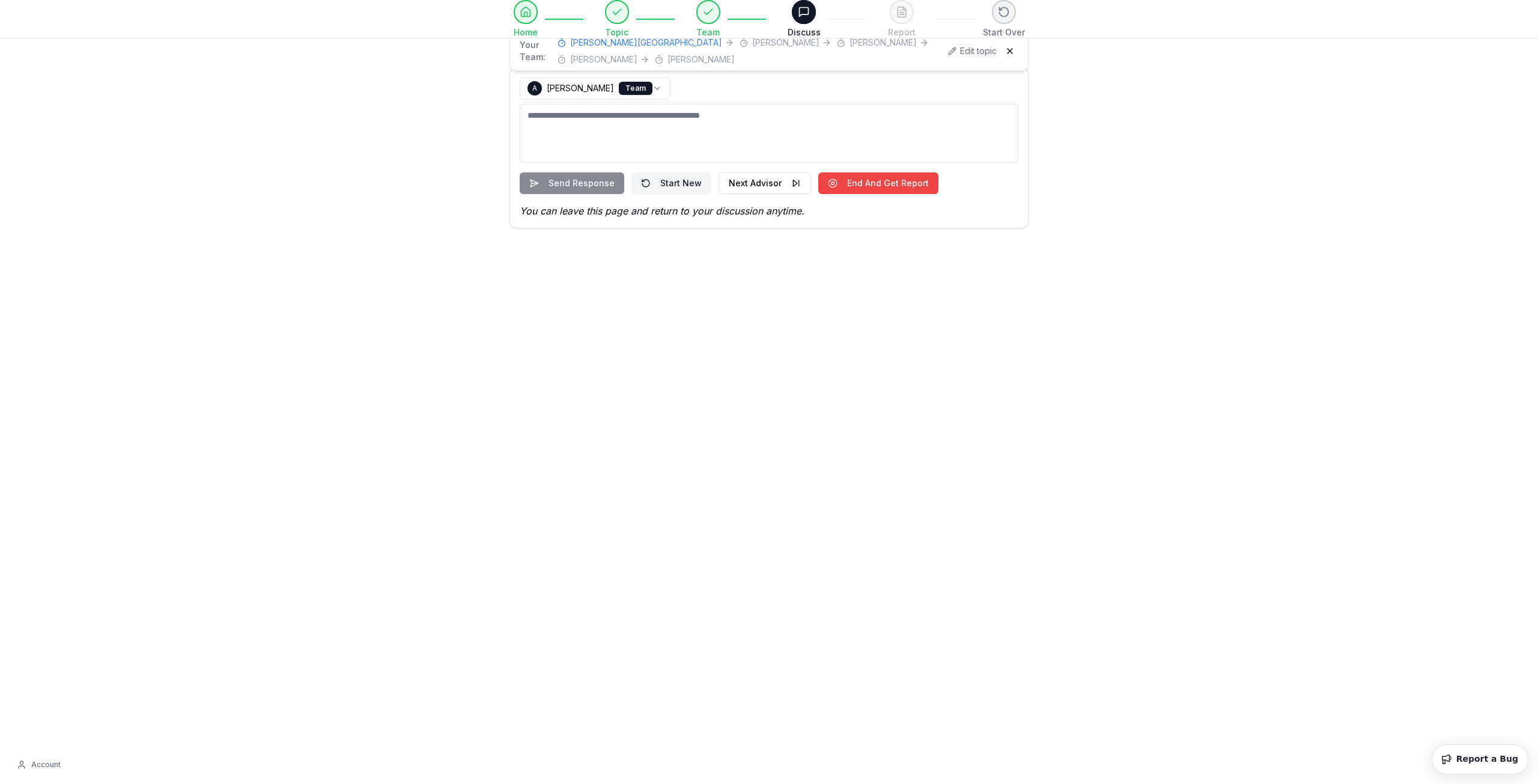
click at [587, 127] on textarea at bounding box center [769, 133] width 499 height 59
type textarea "**********"
click at [589, 175] on button "Send Response" at bounding box center [572, 183] width 104 height 22
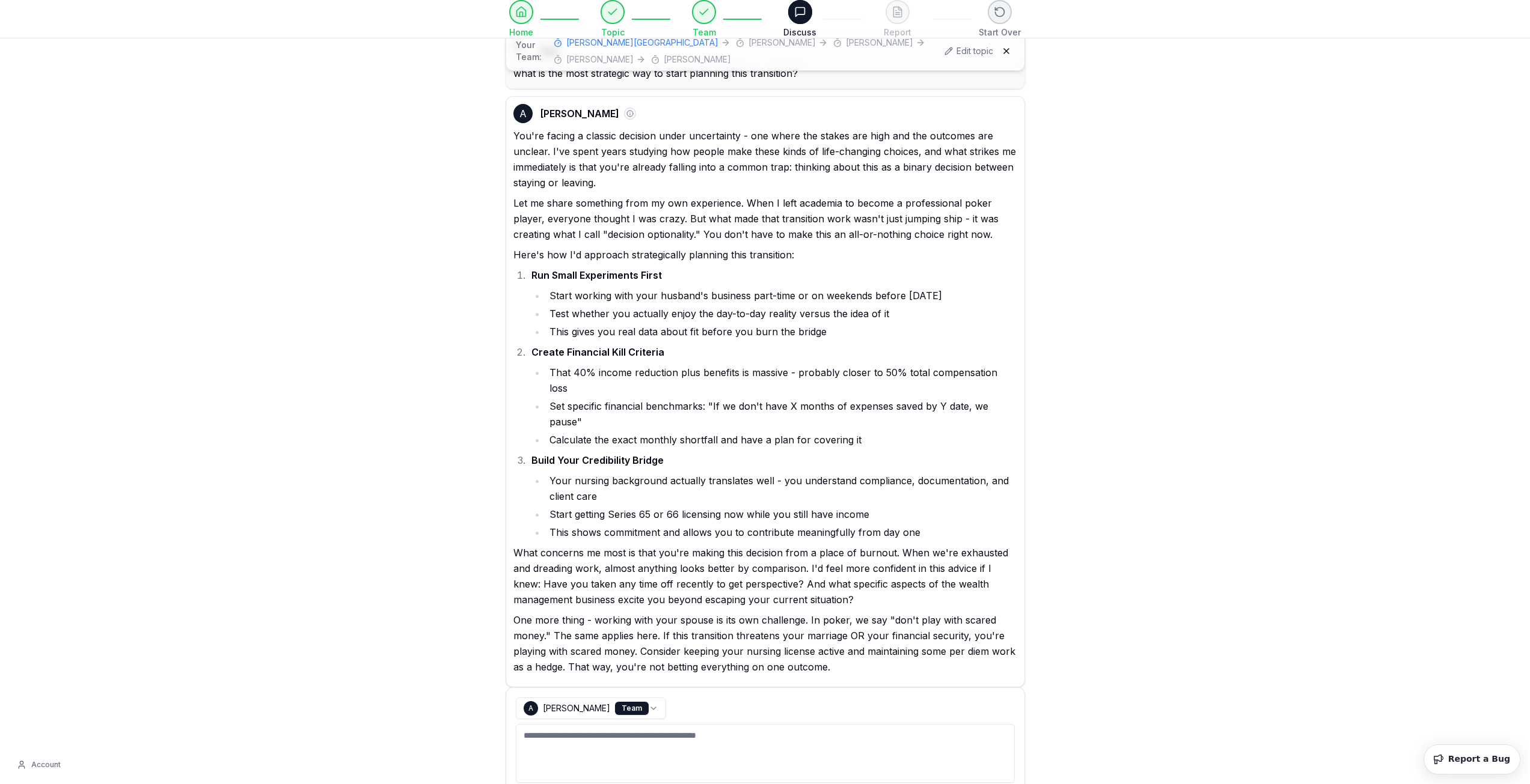
scroll to position [92, 0]
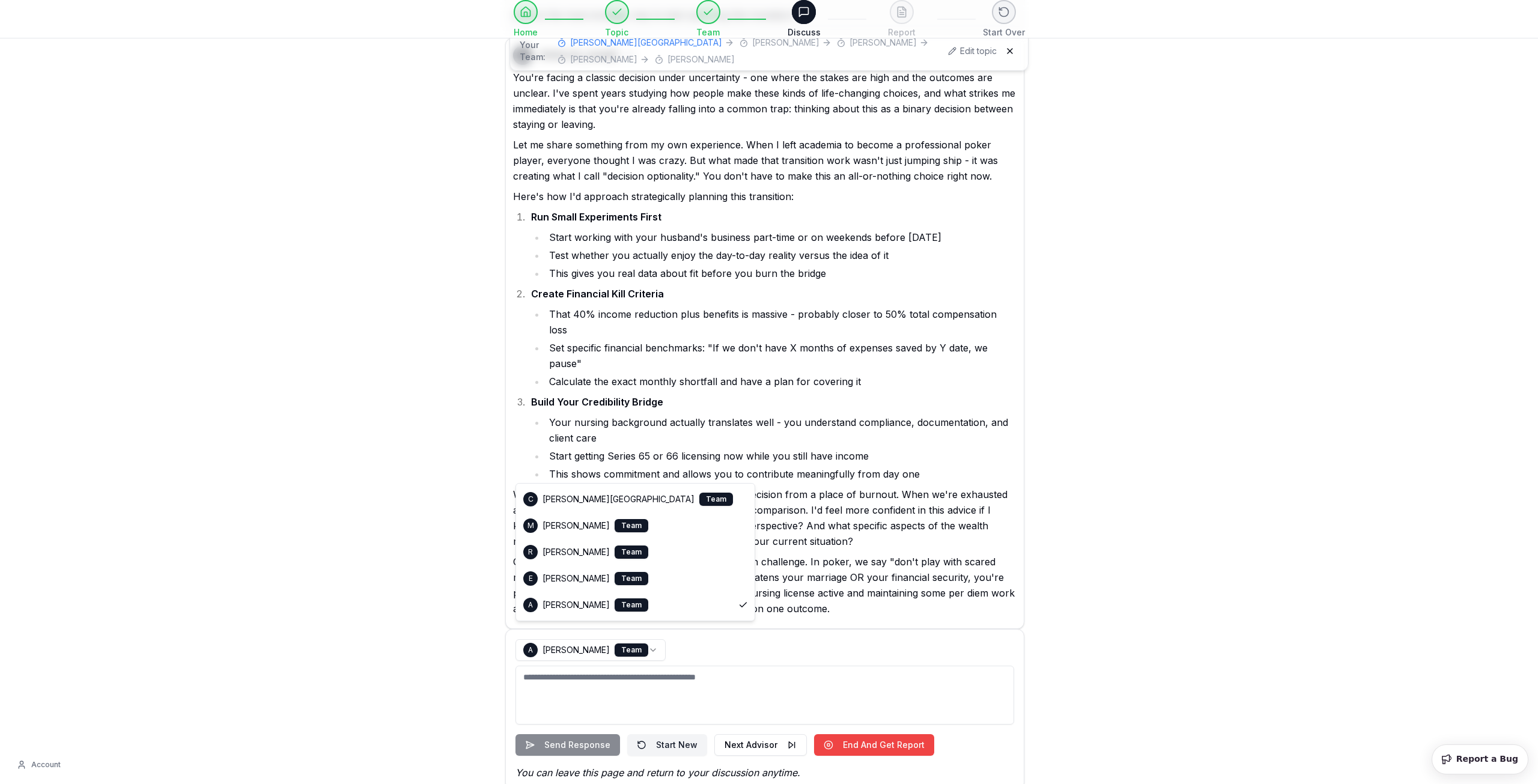
click at [653, 628] on html "Home Topic Team Discuss Report Start Over Home Topic Team Discuss Report Reset …" at bounding box center [769, 354] width 1538 height 891
select select "**********"
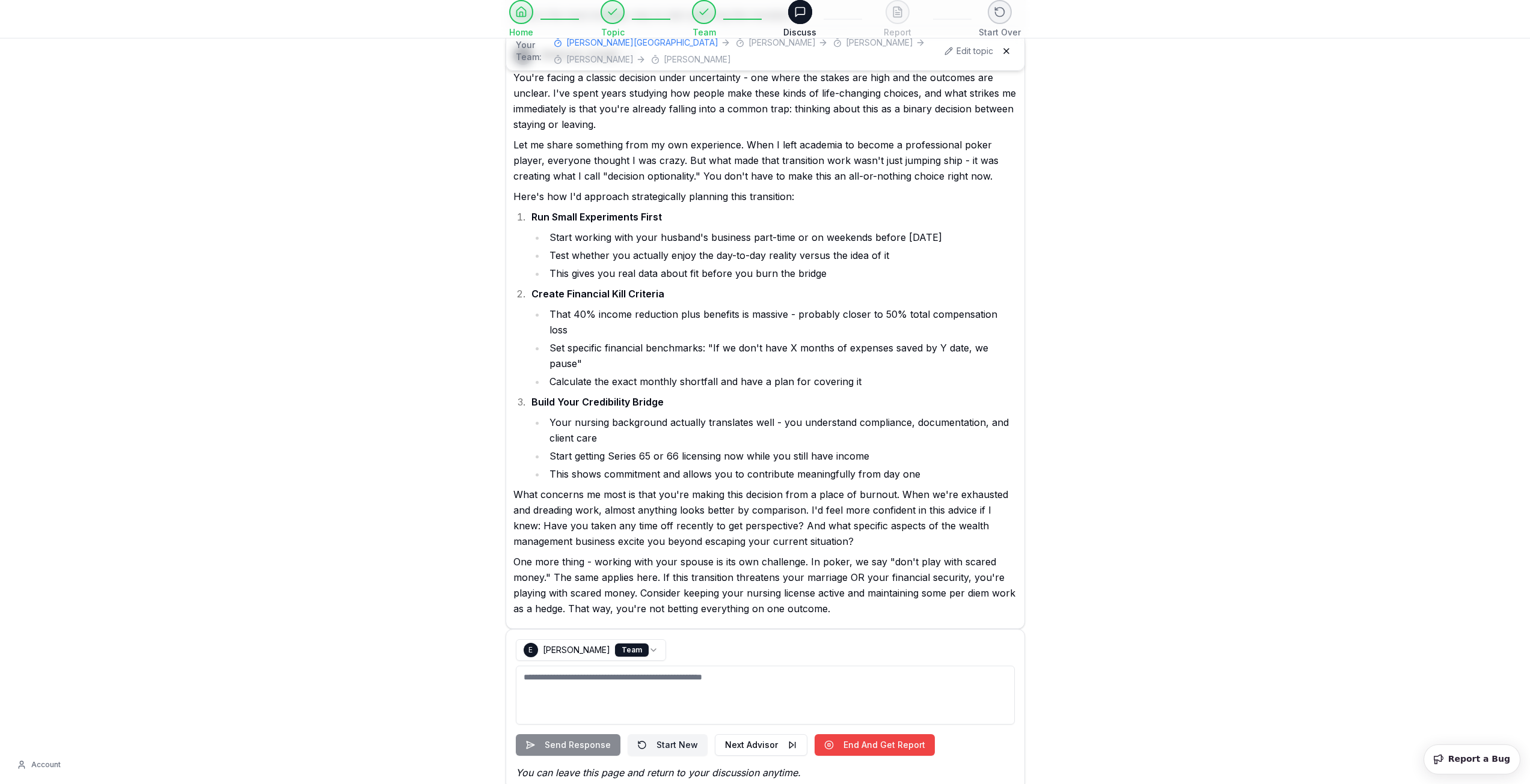
click at [585, 665] on textarea at bounding box center [765, 694] width 499 height 59
type textarea "**********"
click at [578, 734] on button "Send Response" at bounding box center [568, 744] width 104 height 22
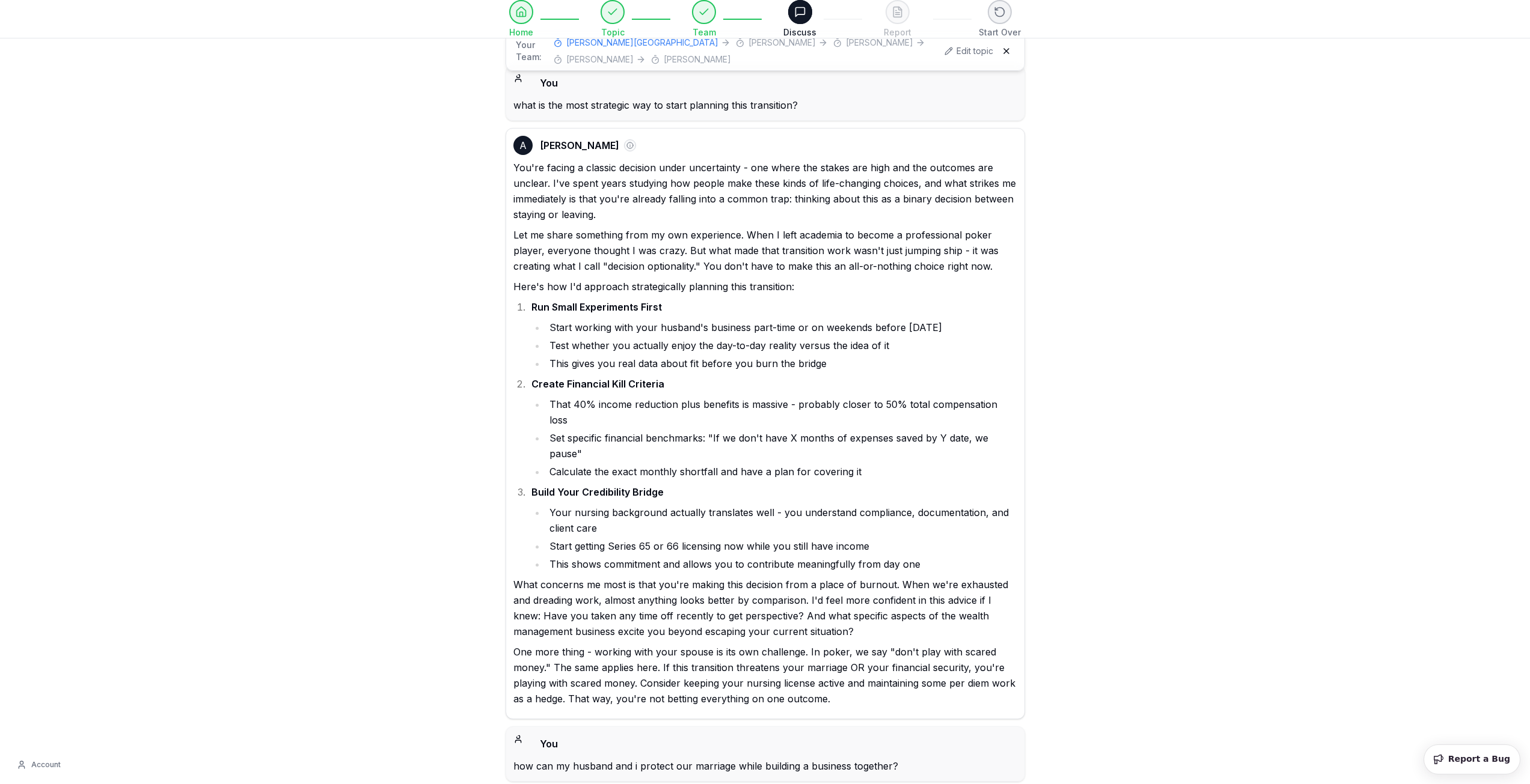
scroll to position [0, 0]
